Goal: Task Accomplishment & Management: Manage account settings

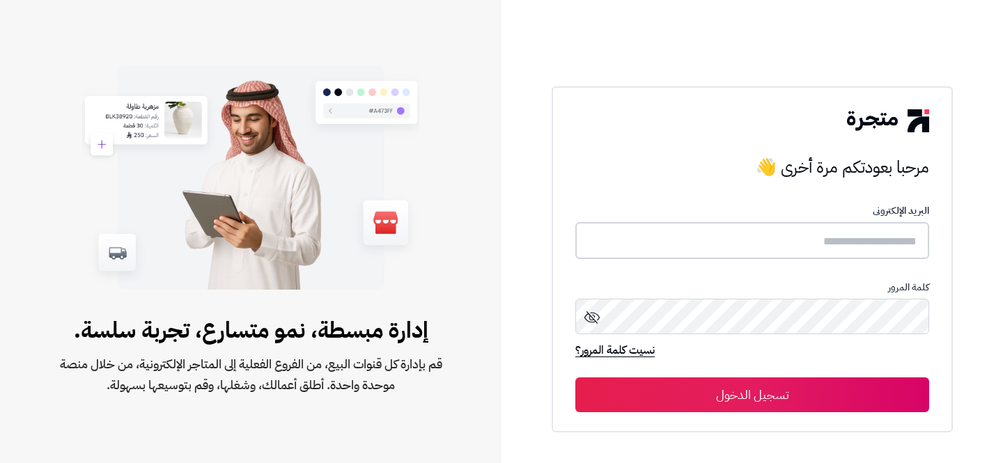
type input "**********"
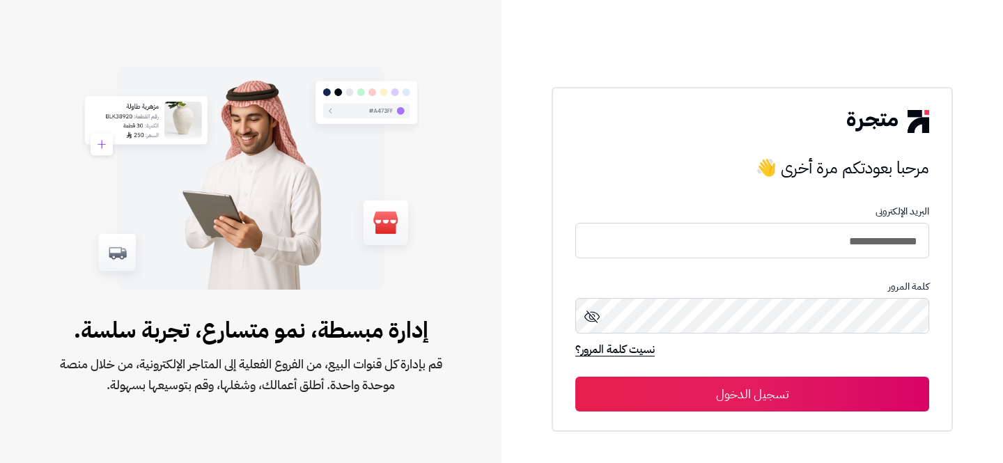
click at [760, 385] on button "تسجيل الدخول" at bounding box center [752, 394] width 354 height 35
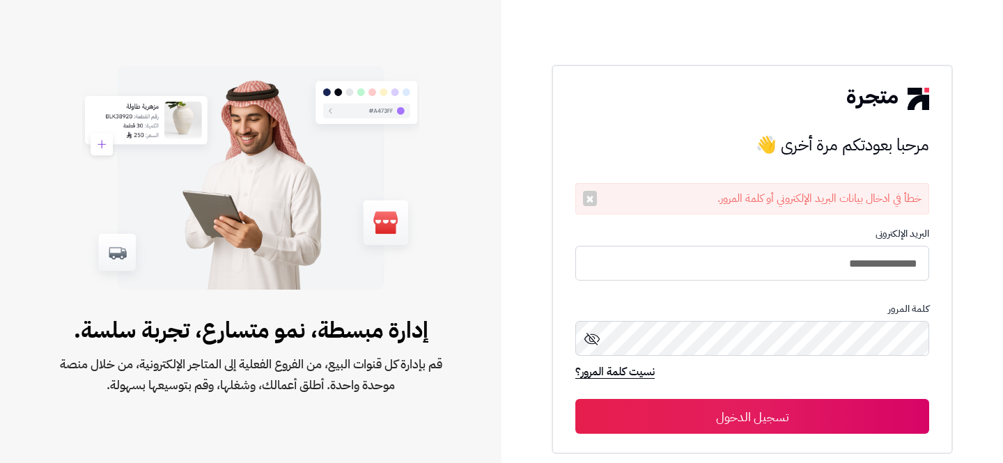
click at [824, 431] on button "تسجيل الدخول" at bounding box center [752, 416] width 354 height 35
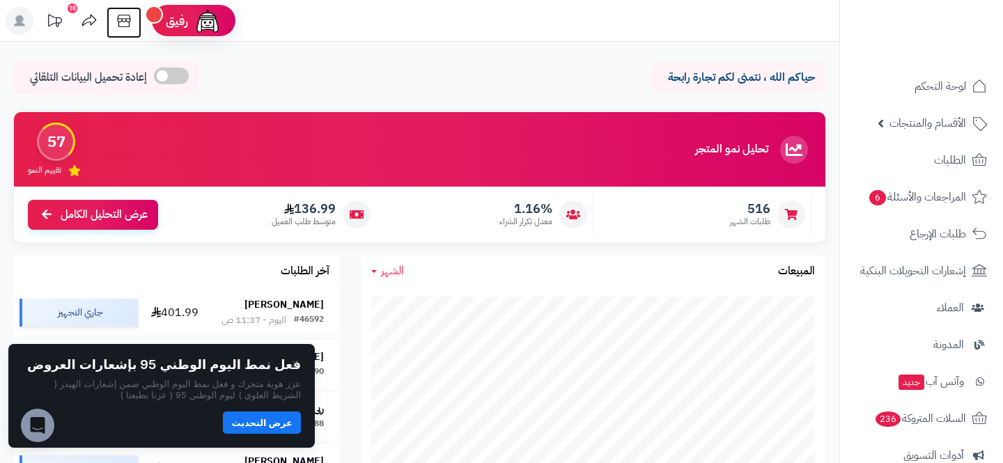
click at [133, 20] on icon at bounding box center [124, 21] width 28 height 28
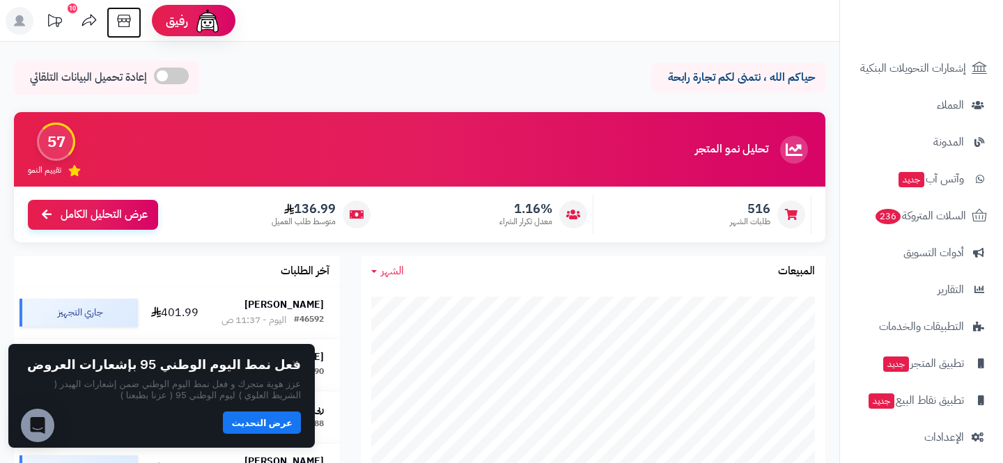
scroll to position [211, 0]
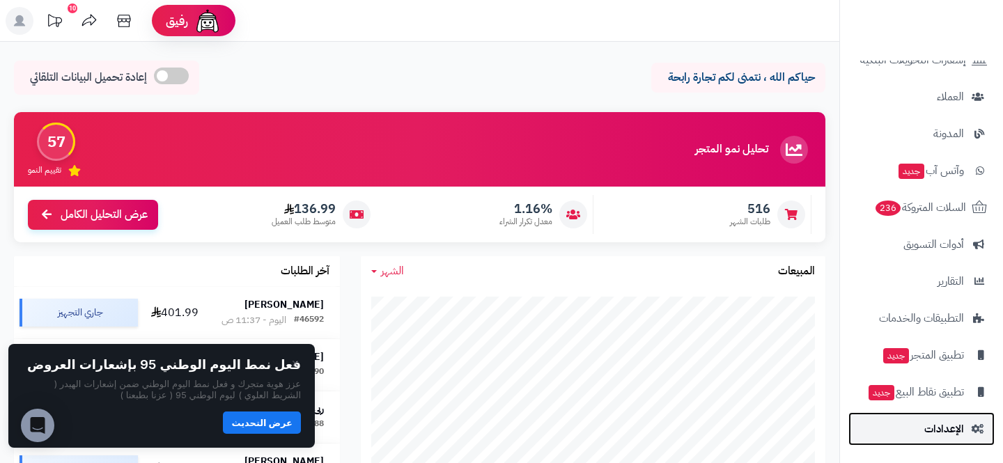
click at [925, 419] on span "الإعدادات" at bounding box center [944, 428] width 40 height 19
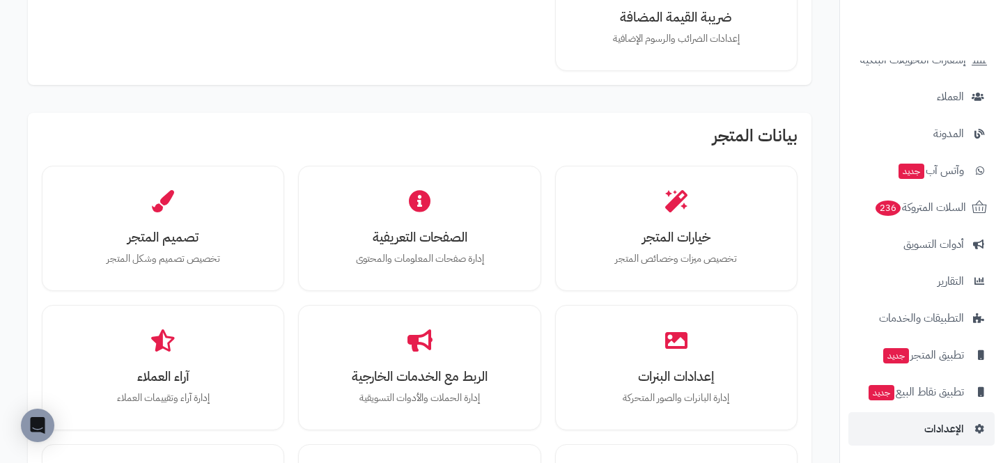
scroll to position [324, 0]
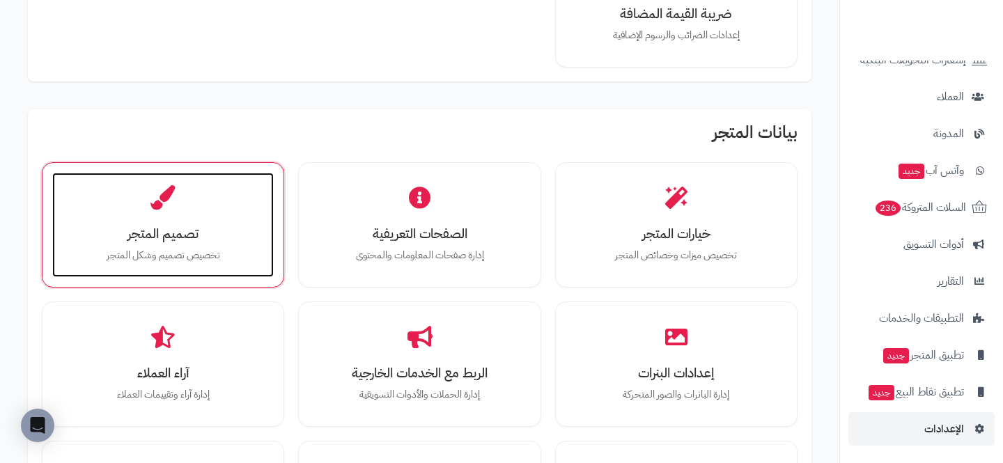
click at [210, 237] on h3 "تصميم المتجر" at bounding box center [163, 233] width 194 height 15
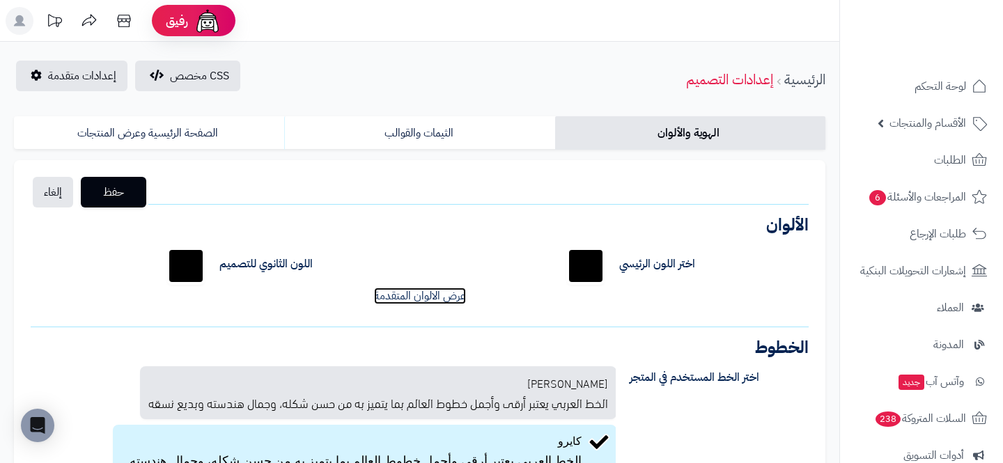
click at [400, 302] on link "عرض الالوان المتقدمة" at bounding box center [420, 296] width 92 height 17
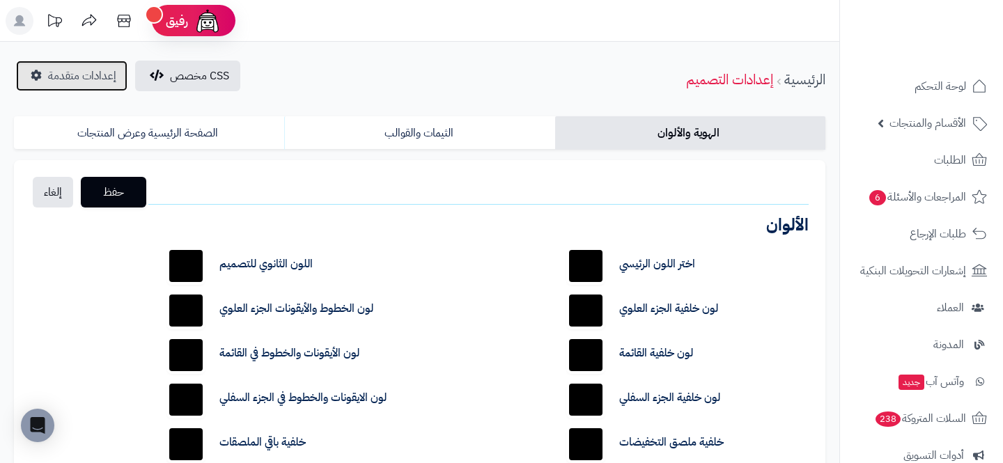
click at [42, 89] on link "إعدادات متقدمة" at bounding box center [71, 76] width 111 height 31
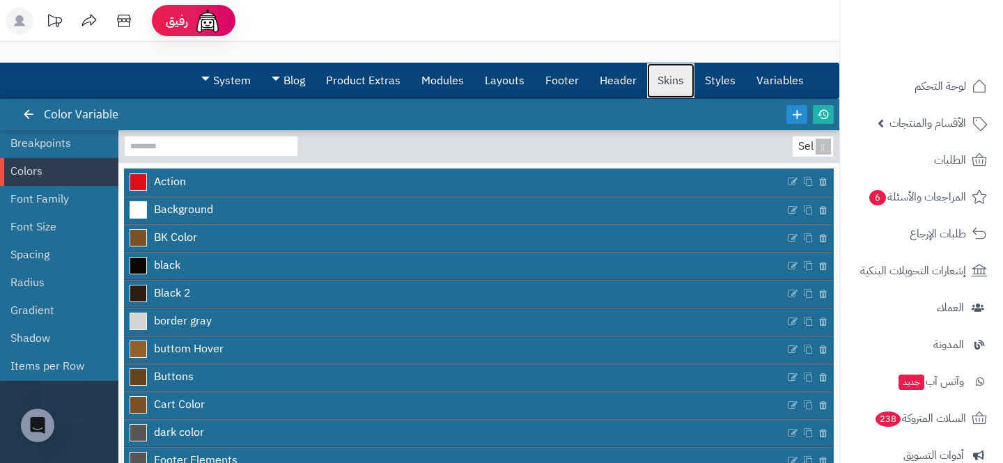
click at [680, 86] on link "Skins" at bounding box center [670, 80] width 47 height 35
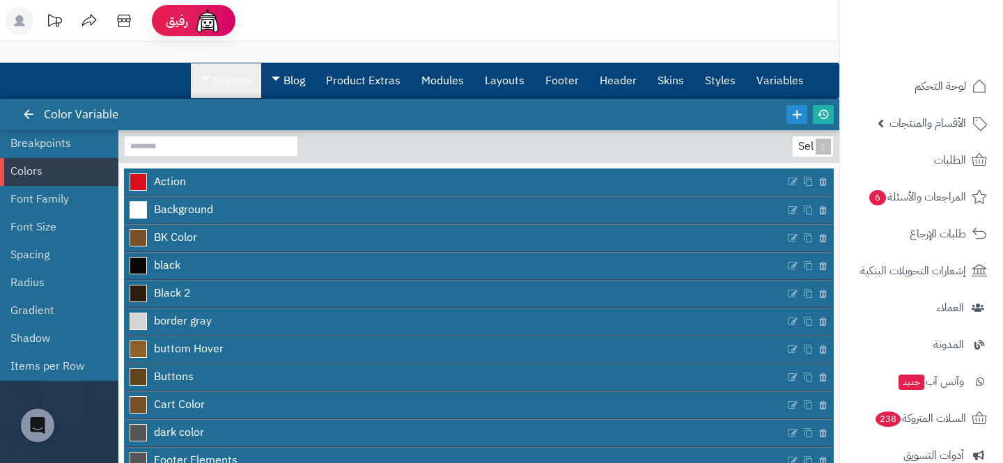
click at [203, 77] on span at bounding box center [205, 79] width 8 height 4
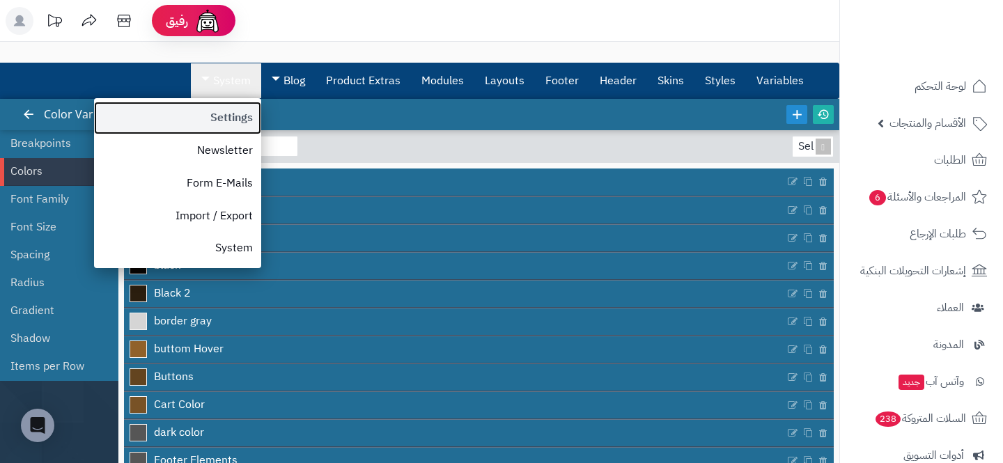
click at [222, 116] on link "Settings" at bounding box center [177, 118] width 167 height 33
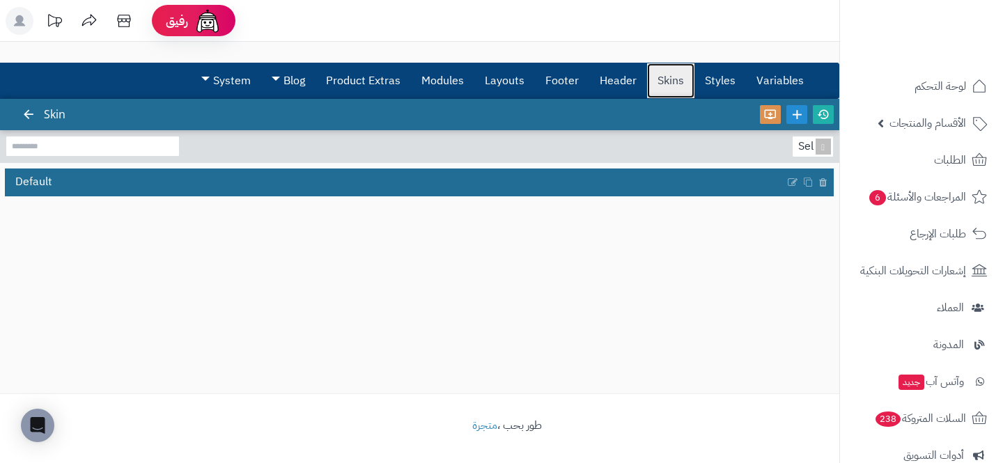
click at [653, 71] on link "Skins" at bounding box center [670, 80] width 47 height 35
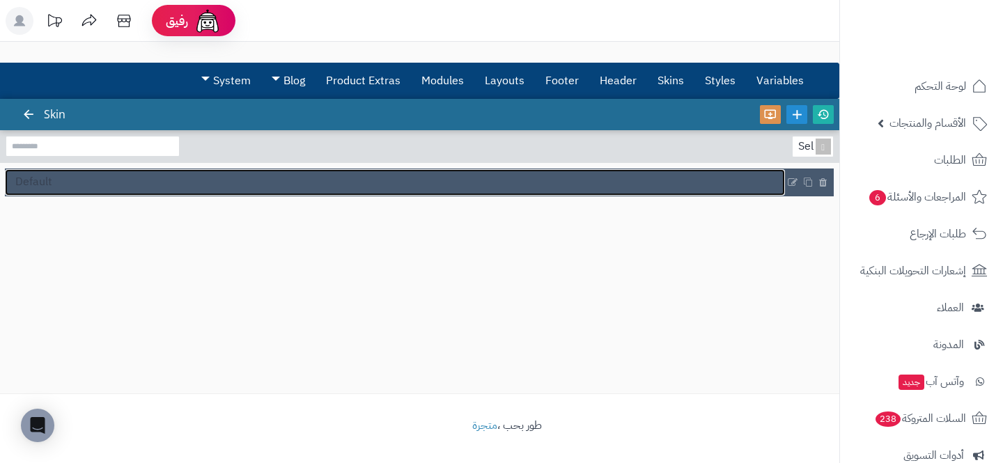
click at [496, 180] on link "Default" at bounding box center [395, 182] width 780 height 26
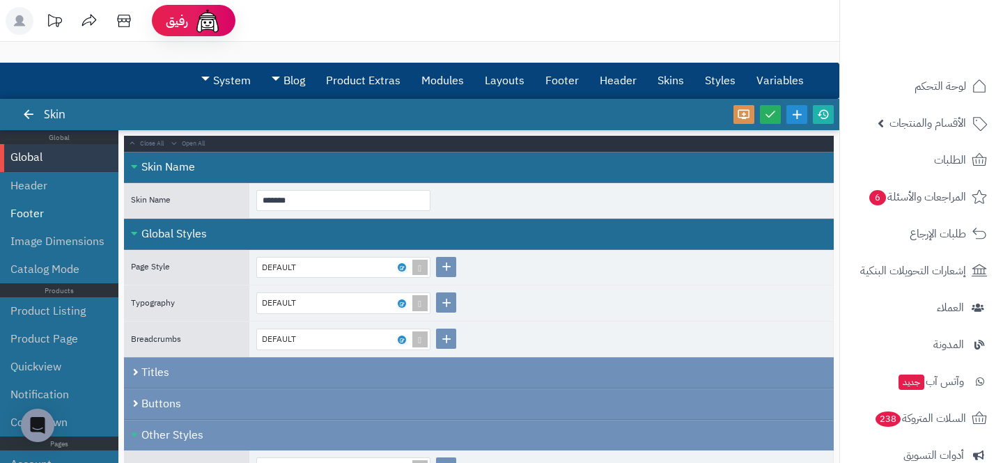
click at [29, 205] on li "Footer" at bounding box center [59, 214] width 118 height 28
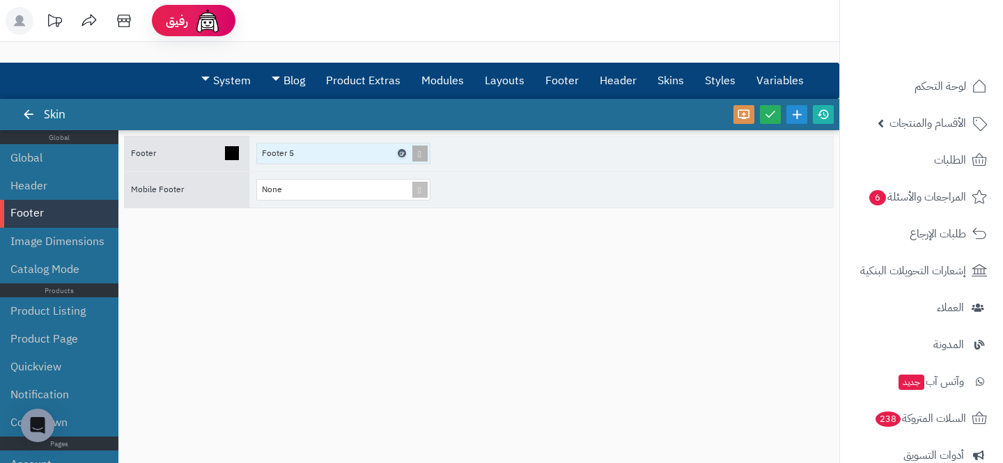
click at [402, 152] on icon at bounding box center [401, 153] width 4 height 6
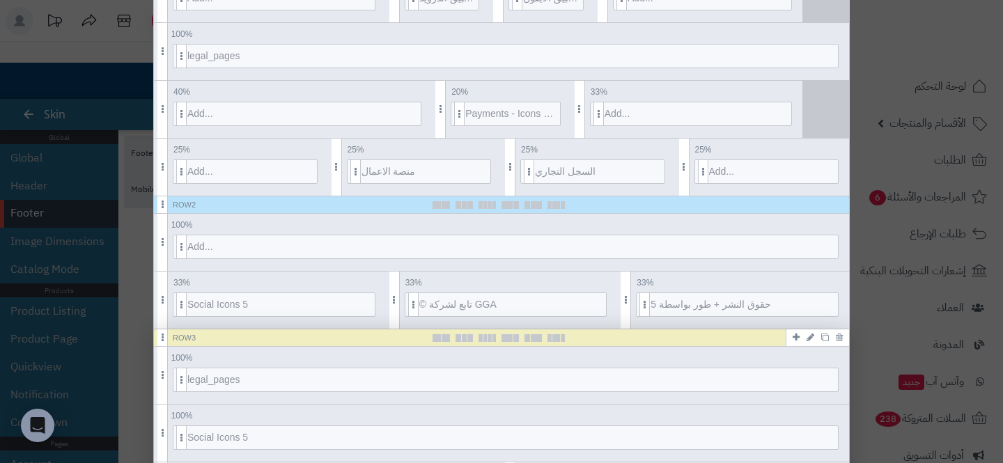
scroll to position [432, 0]
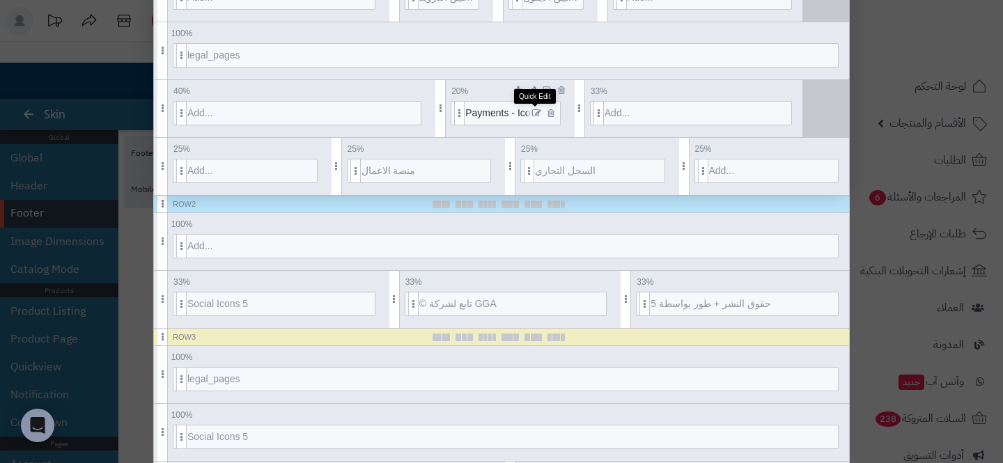
click at [535, 109] on icon at bounding box center [536, 114] width 9 height 10
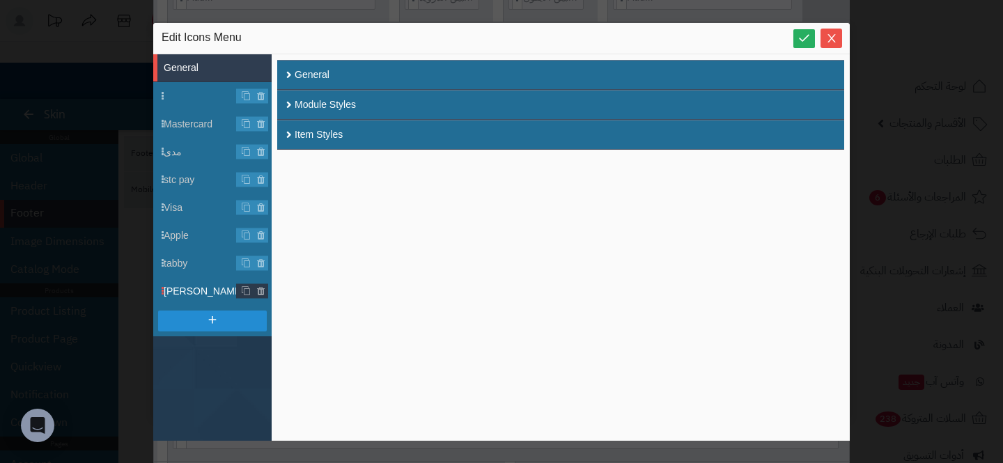
click at [189, 292] on span "[PERSON_NAME]" at bounding box center [218, 291] width 108 height 15
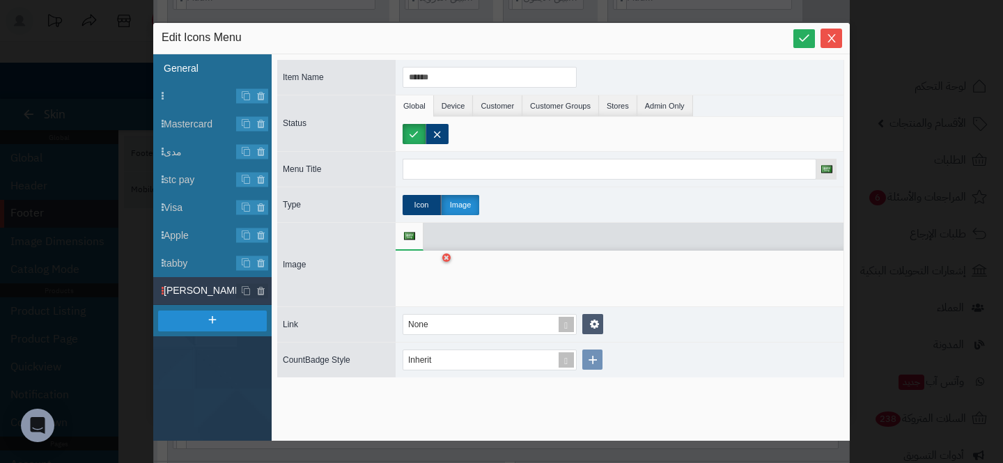
click at [166, 67] on li "General" at bounding box center [212, 68] width 118 height 28
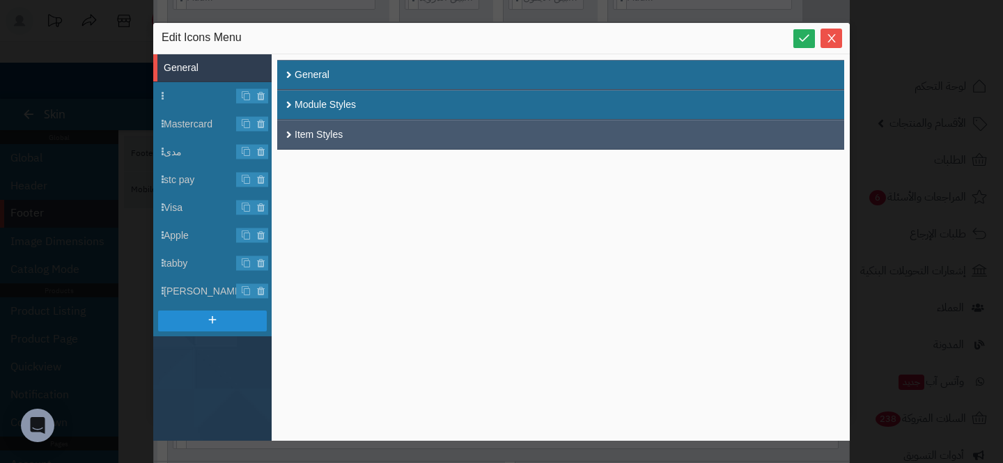
click at [324, 127] on div "Item Styles" at bounding box center [560, 135] width 567 height 30
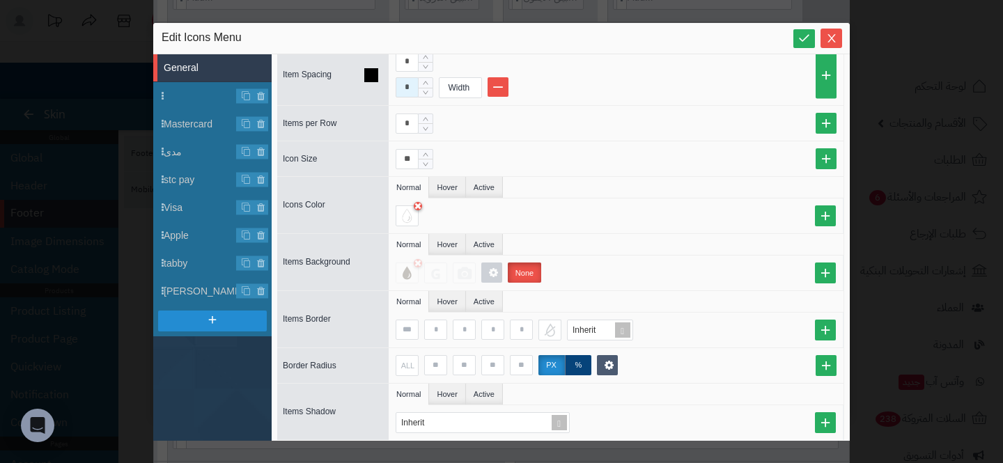
scroll to position [180, 0]
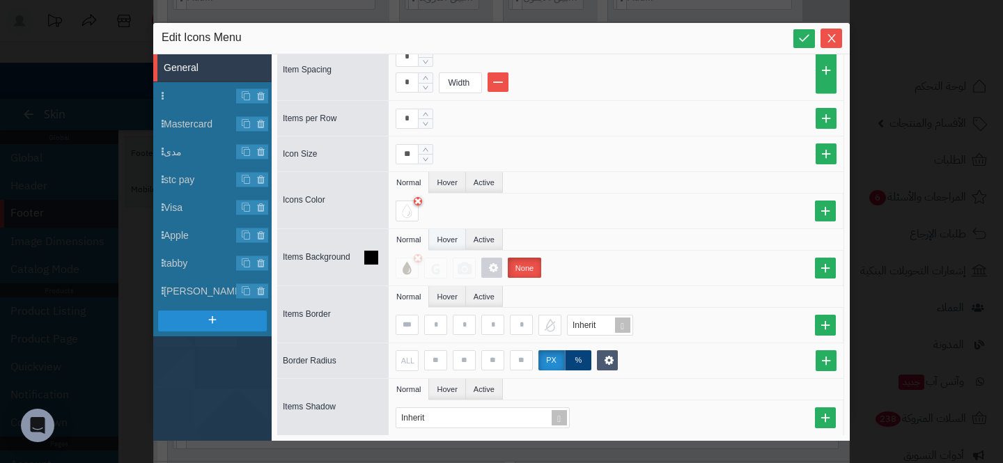
click at [445, 241] on li "Hover" at bounding box center [447, 239] width 36 height 21
click at [478, 241] on li "Active" at bounding box center [484, 239] width 37 height 21
click at [398, 234] on li "Normal" at bounding box center [409, 239] width 40 height 21
click at [448, 237] on li "Hover" at bounding box center [447, 239] width 36 height 21
click at [515, 267] on label "None" at bounding box center [524, 268] width 33 height 20
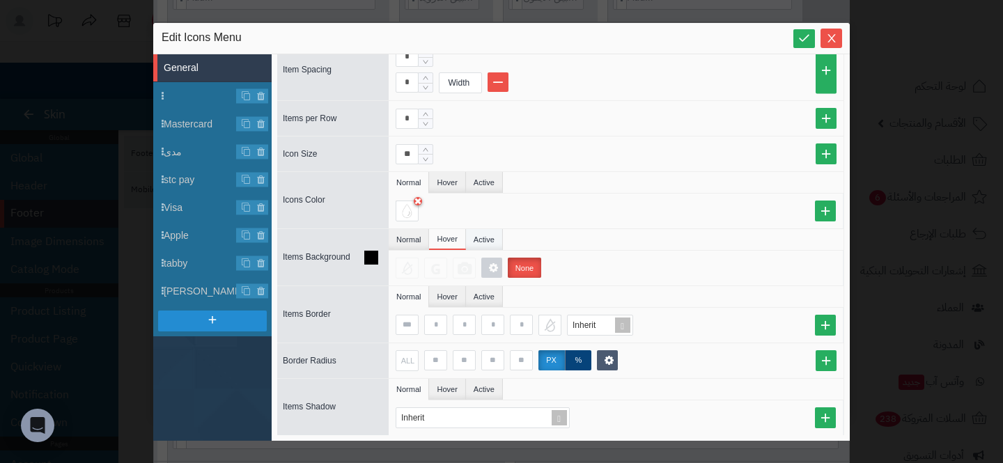
click at [492, 243] on li "Active" at bounding box center [484, 239] width 37 height 21
click at [514, 260] on label "None" at bounding box center [524, 268] width 33 height 20
click at [457, 186] on li "Hover" at bounding box center [447, 182] width 36 height 21
click at [490, 180] on li "Active" at bounding box center [484, 182] width 37 height 21
click at [572, 185] on ul "Normal Hover Active" at bounding box center [616, 183] width 455 height 22
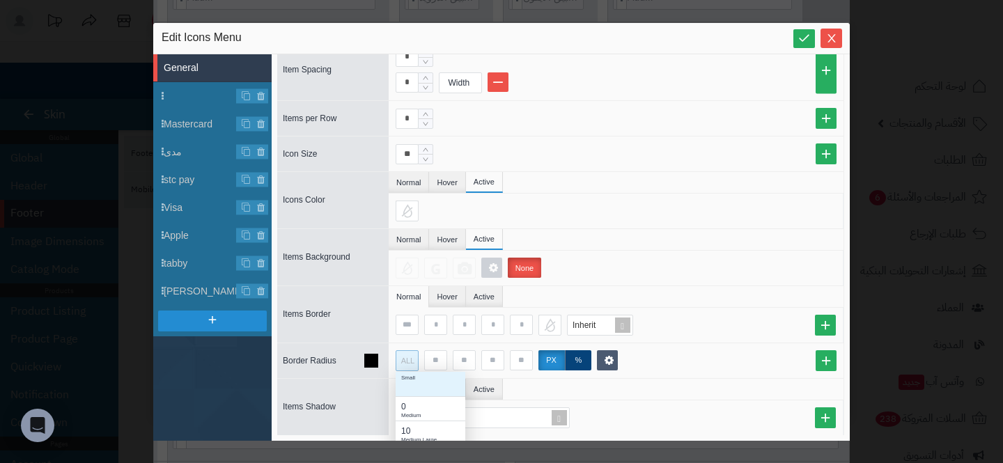
click at [400, 359] on div "ALL" at bounding box center [405, 360] width 20 height 19
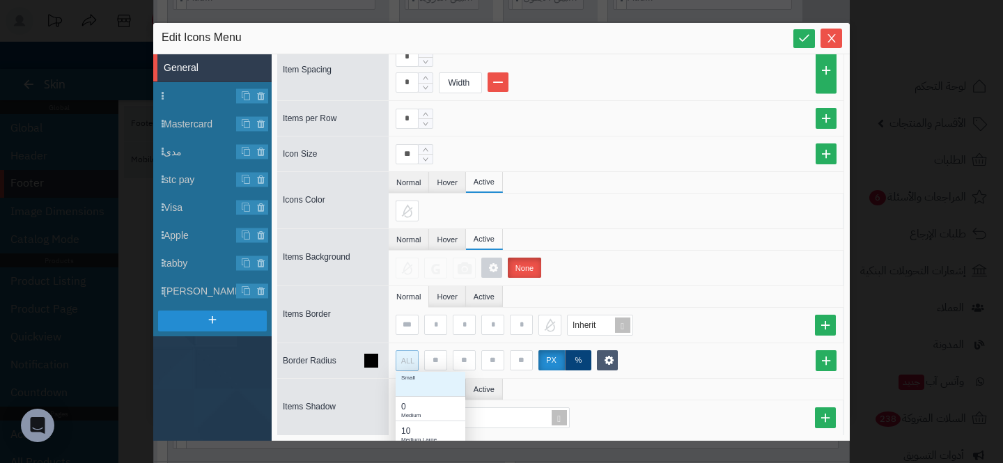
scroll to position [91, 0]
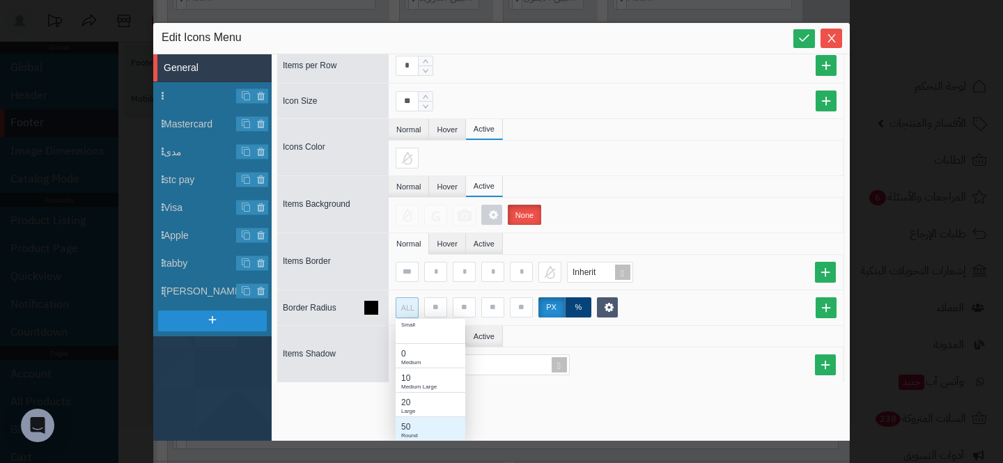
click at [403, 426] on div "50" at bounding box center [430, 427] width 58 height 13
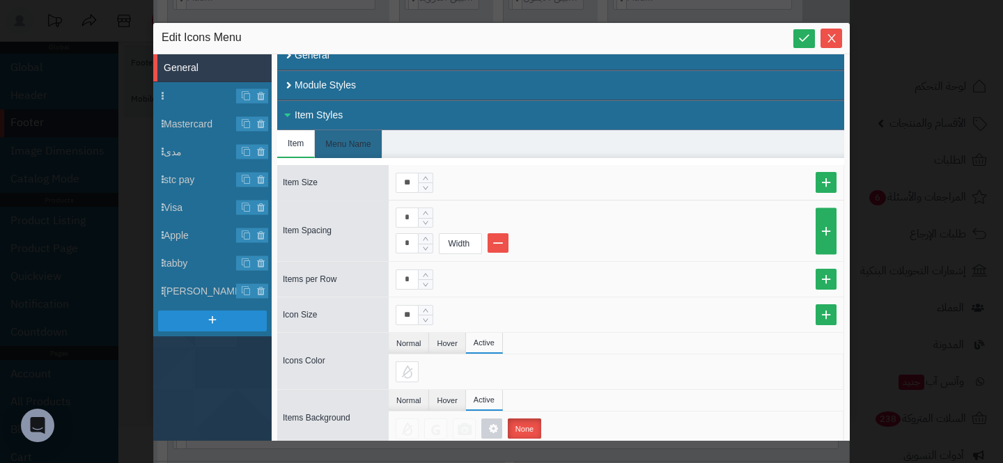
scroll to position [0, 0]
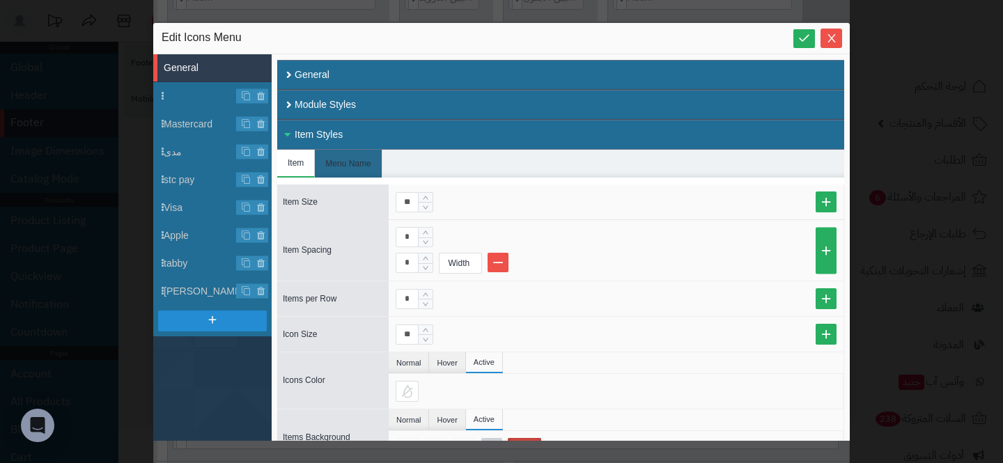
click at [313, 57] on div "Close All Open All General Module Styles Item Styles Item Menu Name Item Size *…" at bounding box center [561, 247] width 578 height 386
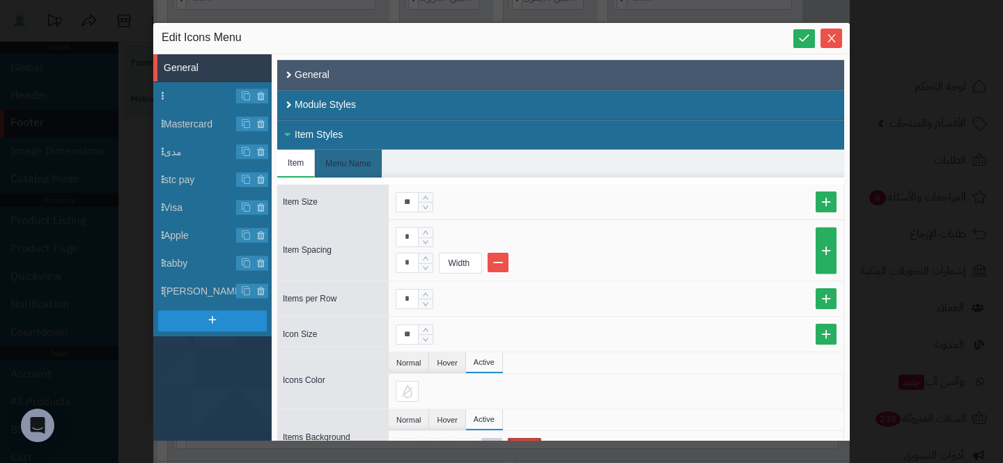
click at [313, 70] on div "General" at bounding box center [560, 75] width 567 height 30
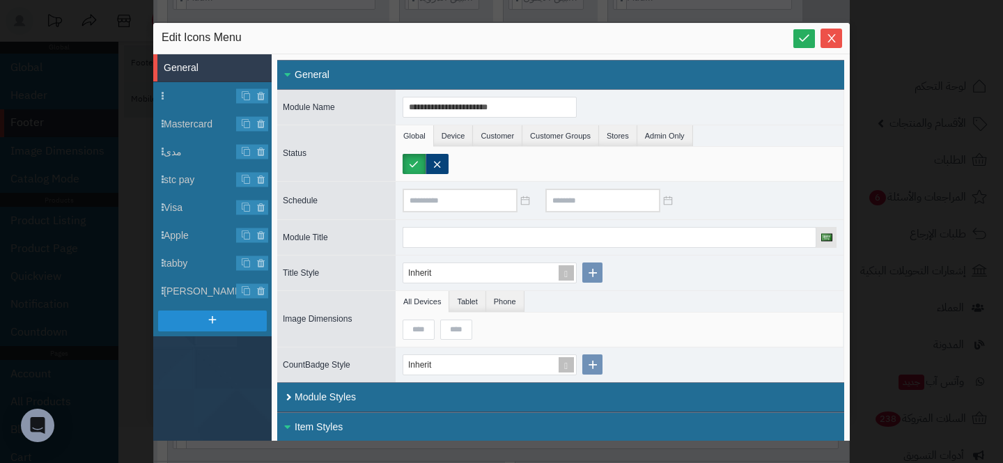
click at [315, 79] on div "General" at bounding box center [560, 75] width 567 height 30
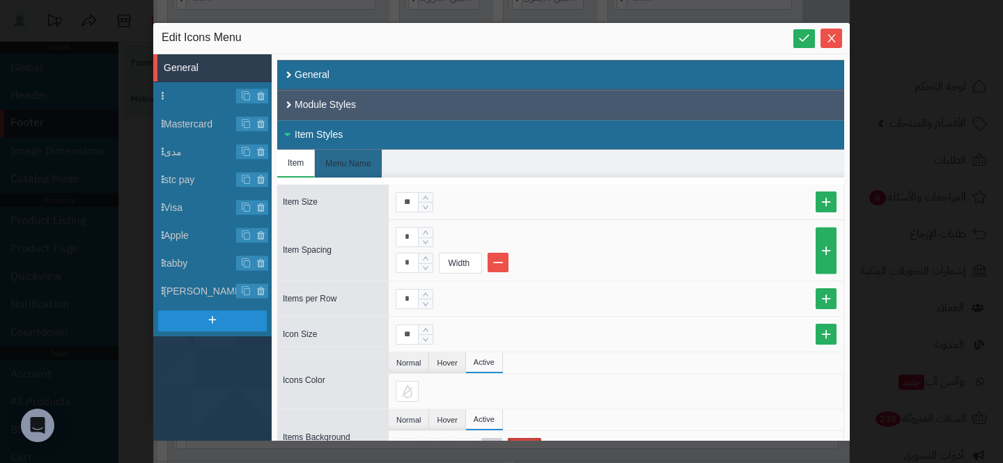
click at [315, 108] on div "Module Styles" at bounding box center [560, 105] width 567 height 30
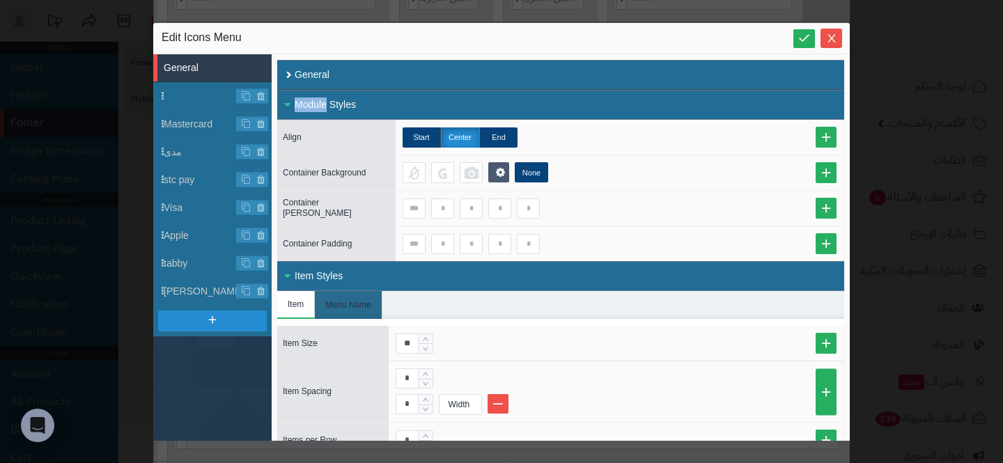
click at [315, 108] on div "Module Styles" at bounding box center [560, 105] width 567 height 30
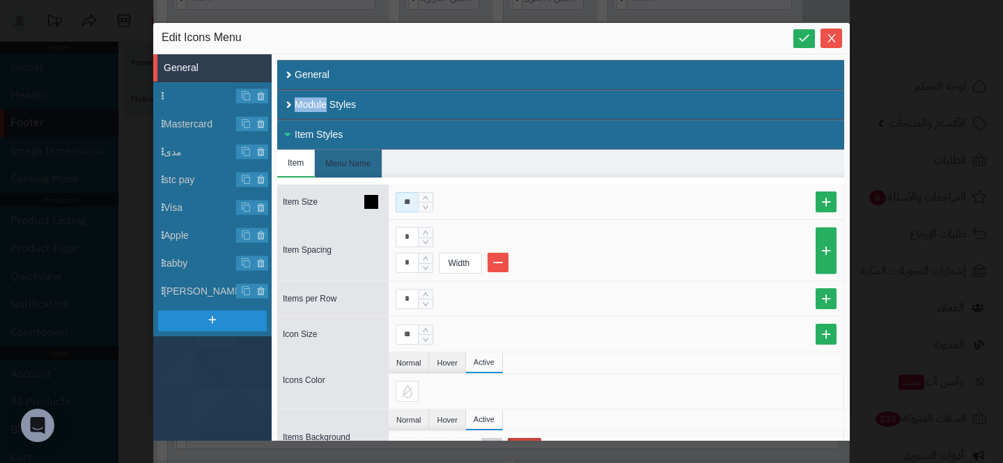
click at [403, 201] on input "**" at bounding box center [406, 202] width 23 height 20
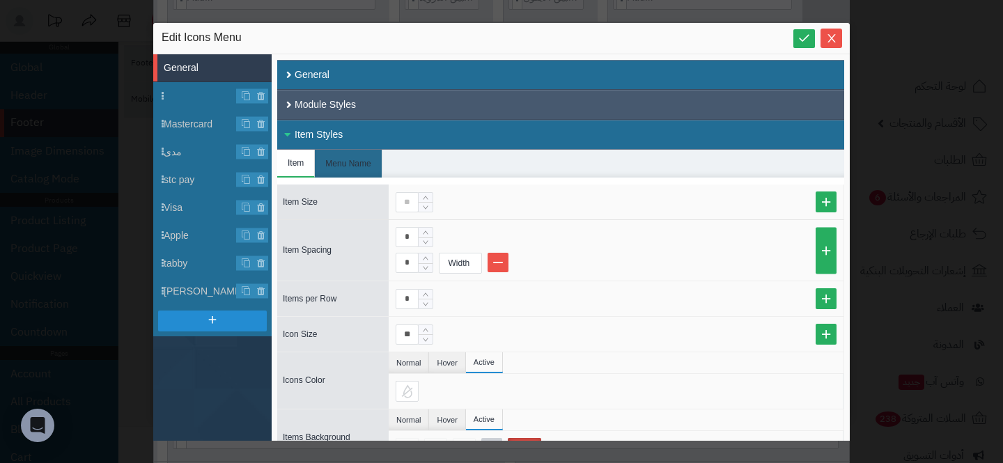
click at [402, 111] on div "Module Styles" at bounding box center [560, 105] width 567 height 30
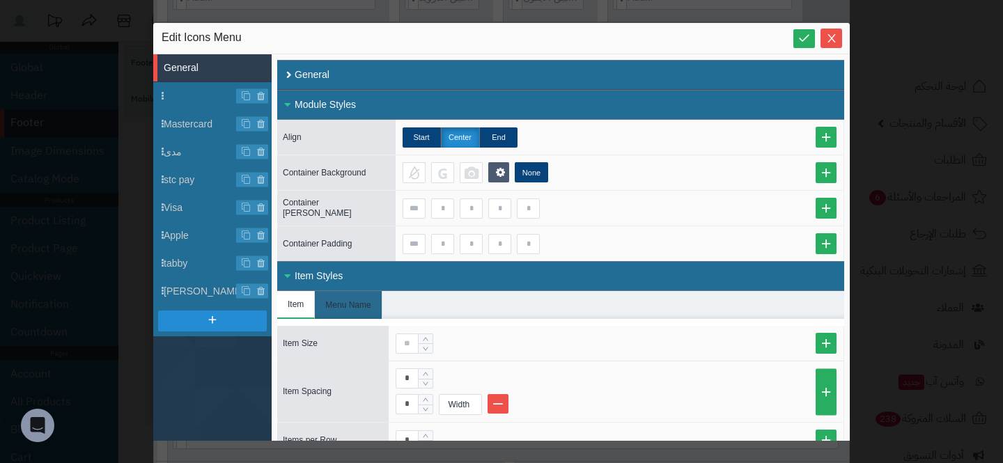
click at [402, 111] on div "Module Styles" at bounding box center [560, 105] width 567 height 30
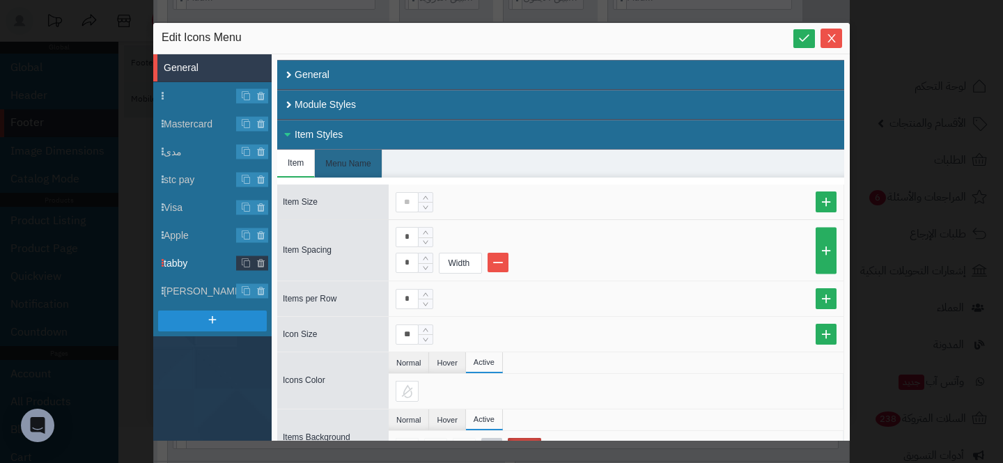
click at [181, 253] on li "tabby" at bounding box center [212, 263] width 118 height 28
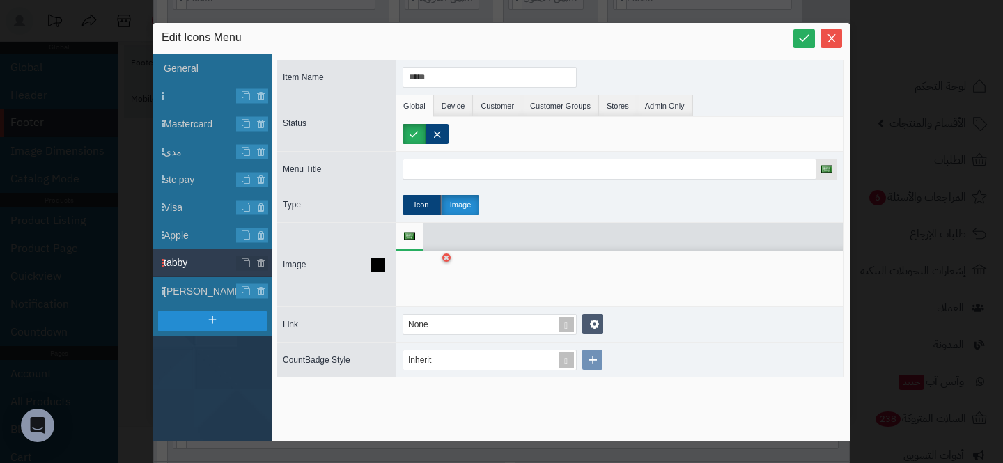
click at [428, 259] on div at bounding box center [424, 279] width 44 height 42
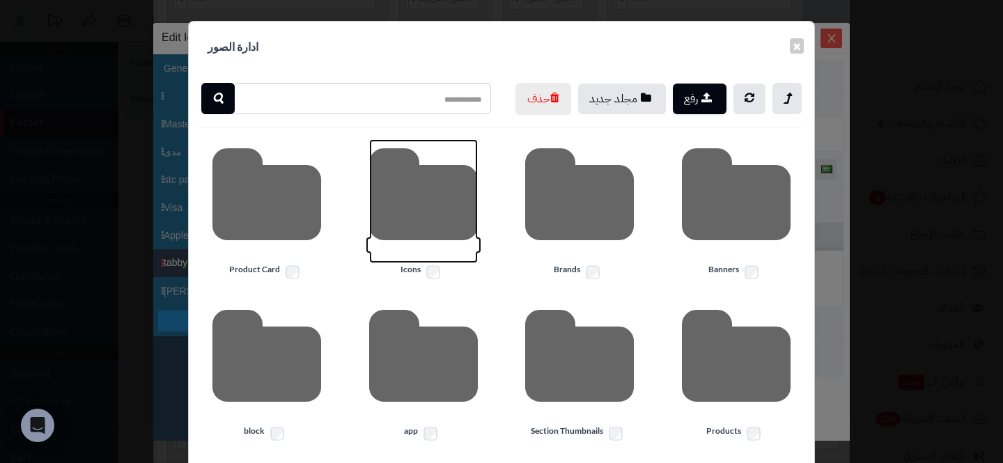
click at [441, 230] on icon at bounding box center [423, 201] width 109 height 124
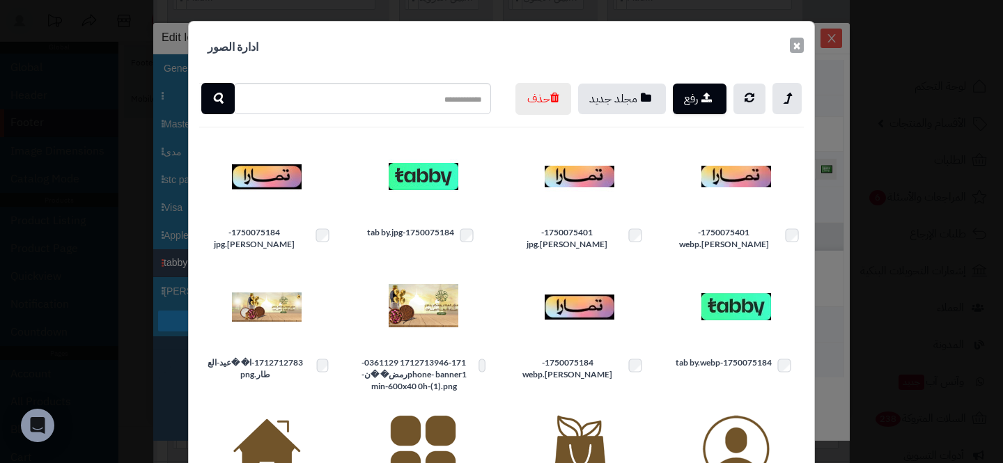
click at [792, 47] on button "×" at bounding box center [797, 45] width 14 height 15
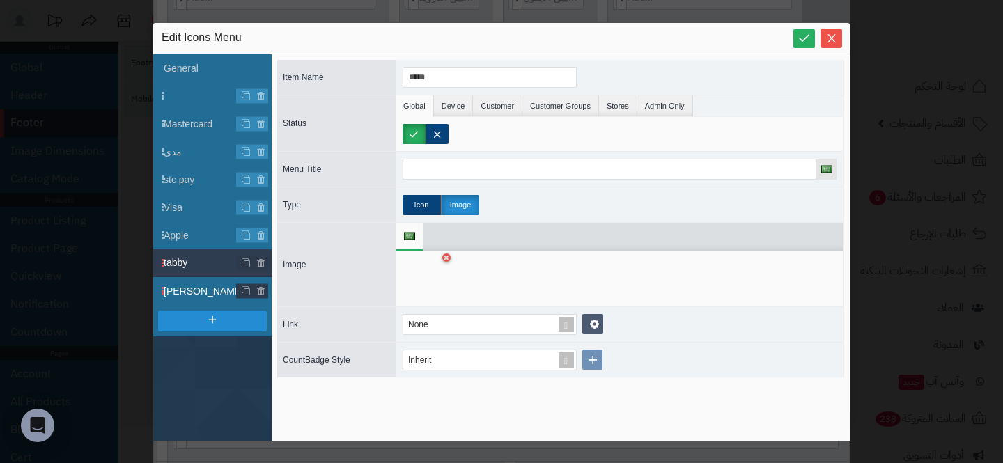
click at [168, 288] on span "[PERSON_NAME]" at bounding box center [218, 291] width 108 height 15
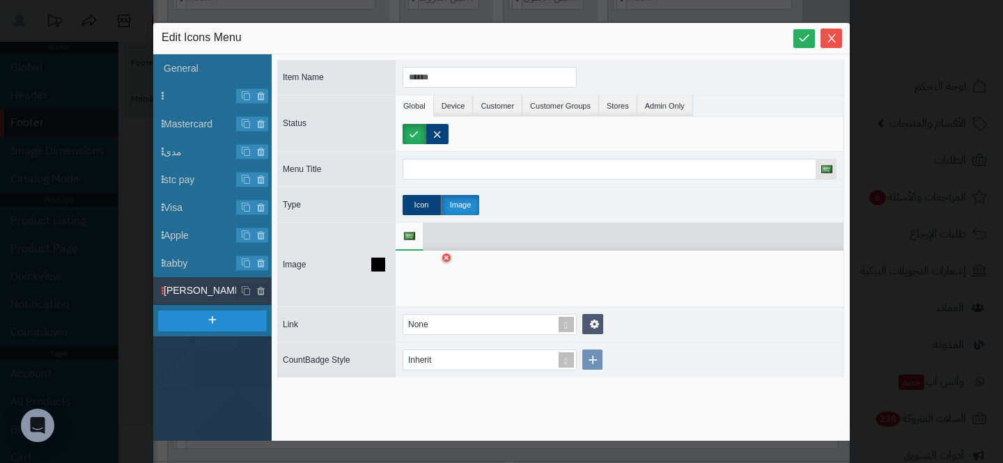
click at [421, 283] on div at bounding box center [424, 279] width 44 height 42
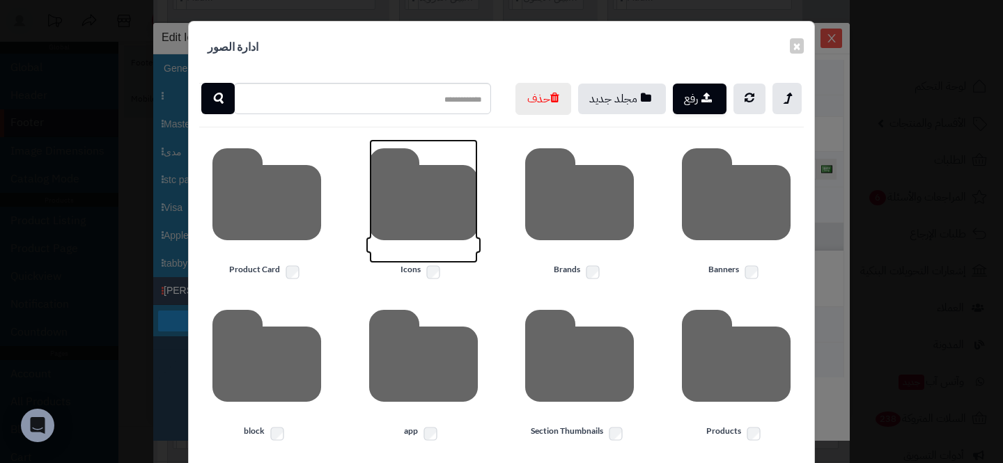
click at [416, 239] on icon at bounding box center [423, 201] width 109 height 124
